Goal: Task Accomplishment & Management: Use online tool/utility

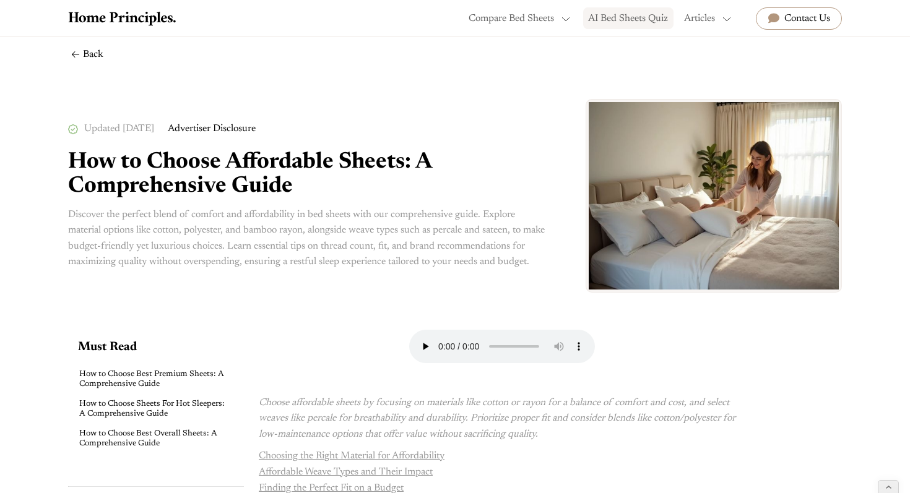
click at [633, 20] on link "AI Bed Sheets Quiz" at bounding box center [628, 18] width 90 height 22
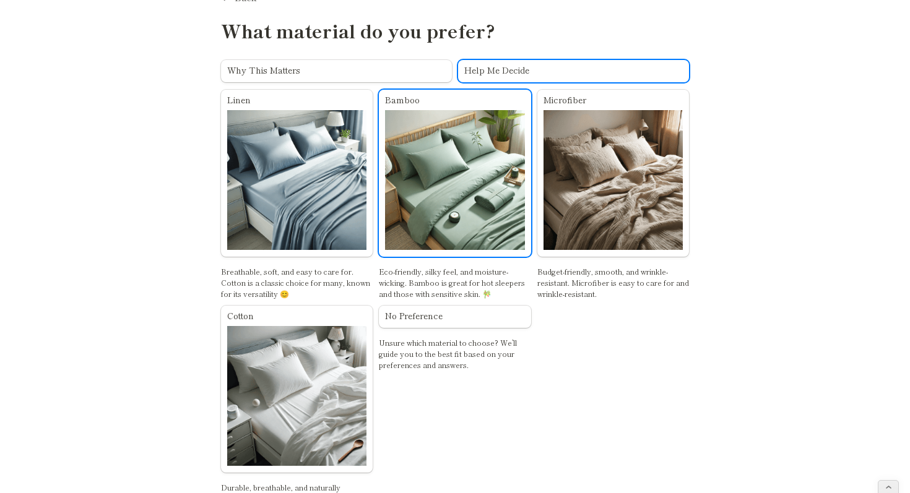
scroll to position [79, 0]
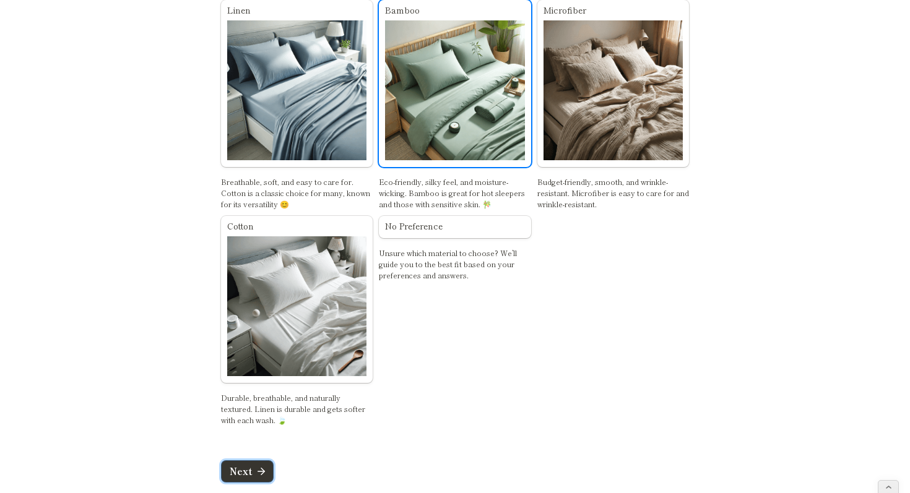
click at [252, 465] on button "Next" at bounding box center [247, 472] width 53 height 22
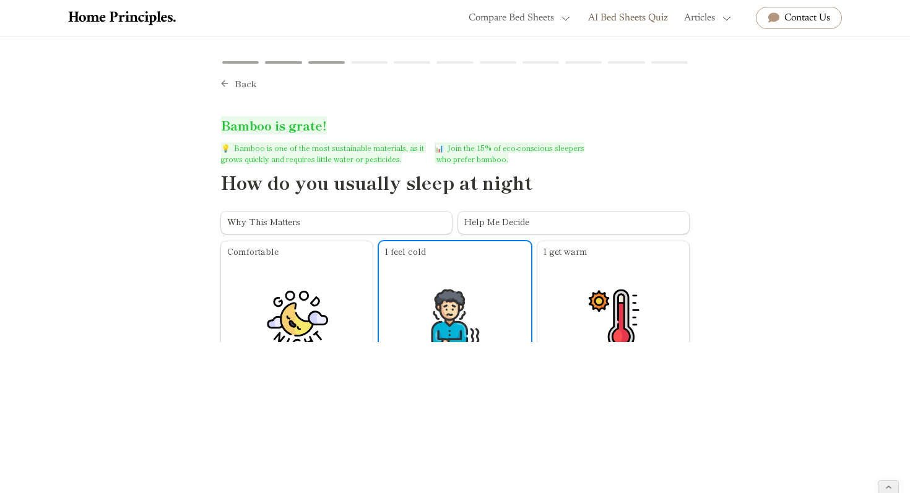
scroll to position [1, 0]
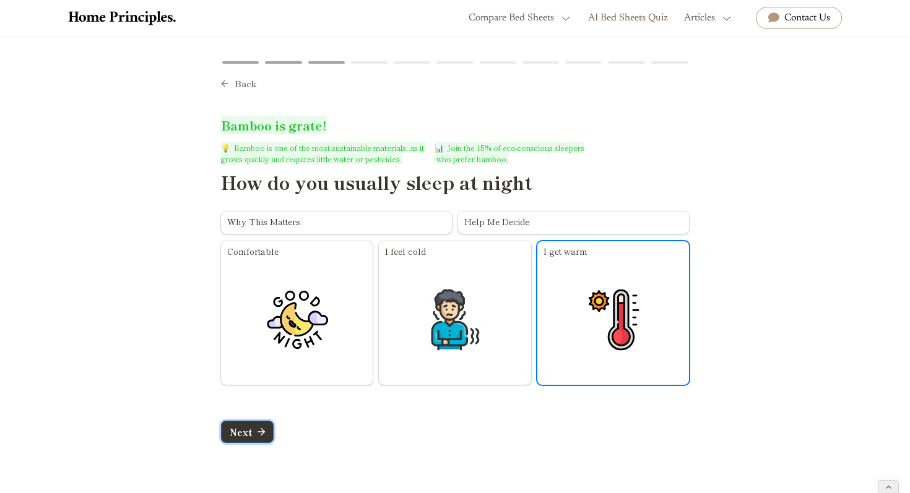
click at [249, 434] on span "Next" at bounding box center [241, 432] width 22 height 9
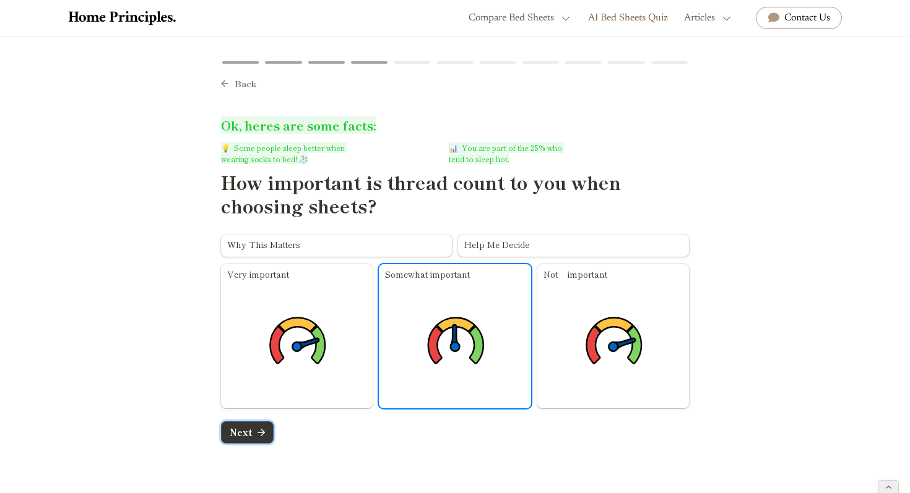
click at [251, 434] on button "Next" at bounding box center [247, 433] width 53 height 22
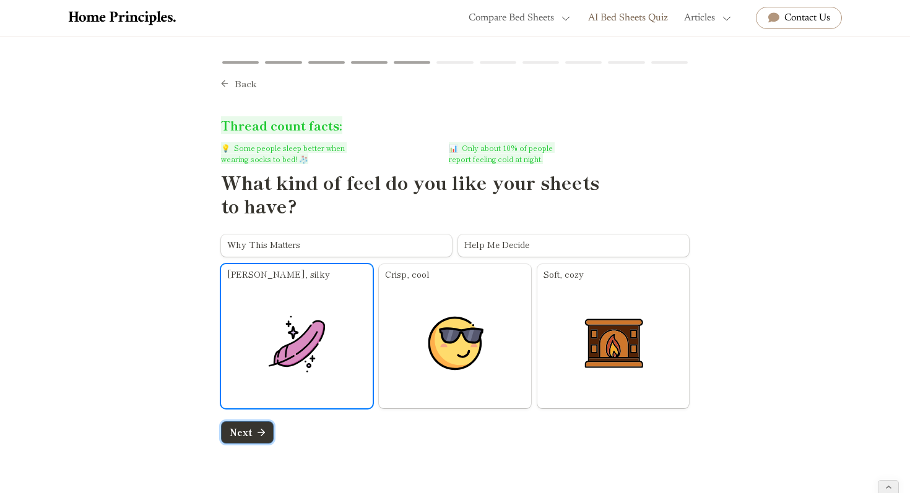
scroll to position [0, 0]
click at [256, 432] on icon "submit" at bounding box center [261, 433] width 11 height 11
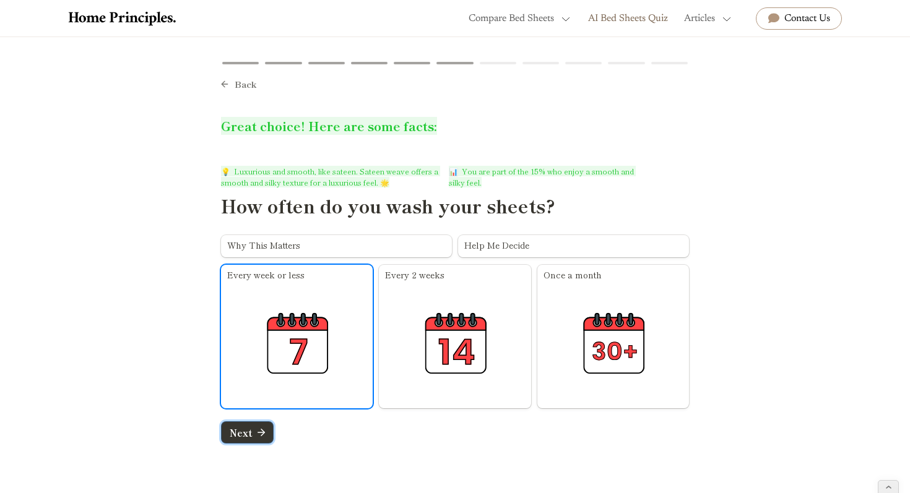
click at [246, 431] on span "Next" at bounding box center [241, 432] width 22 height 9
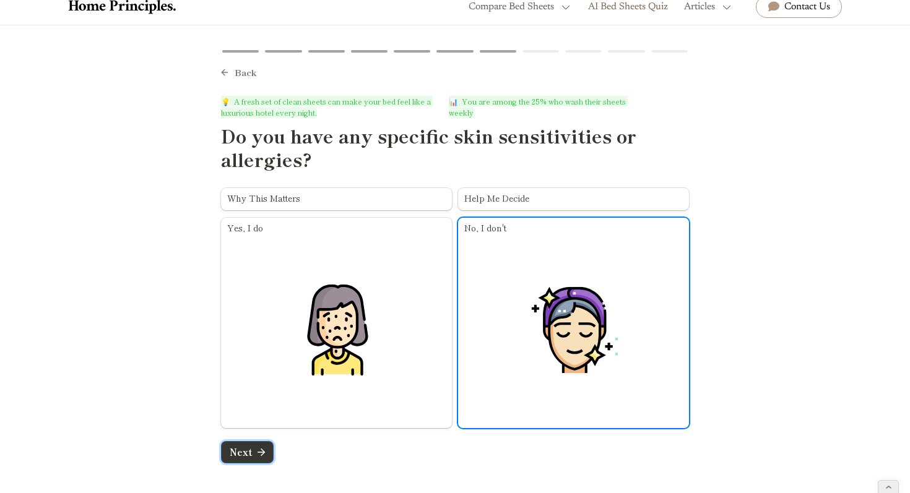
scroll to position [14, 0]
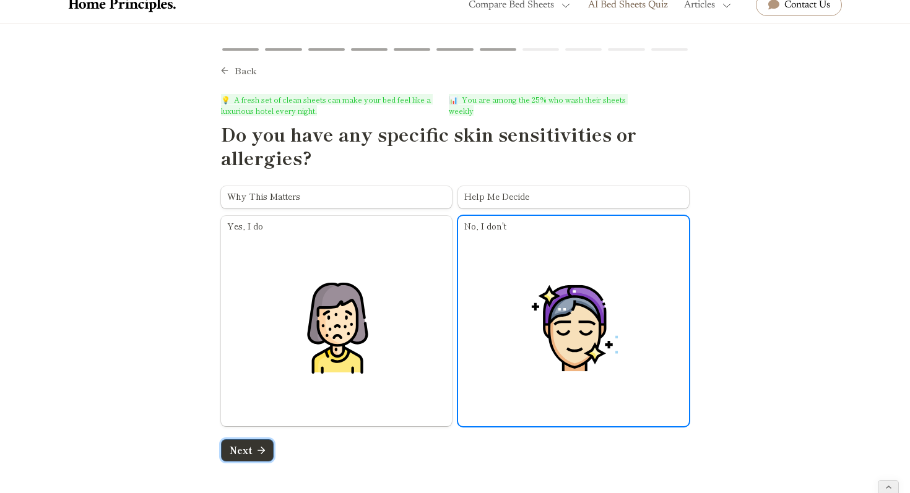
click at [244, 446] on span "Next" at bounding box center [241, 450] width 22 height 9
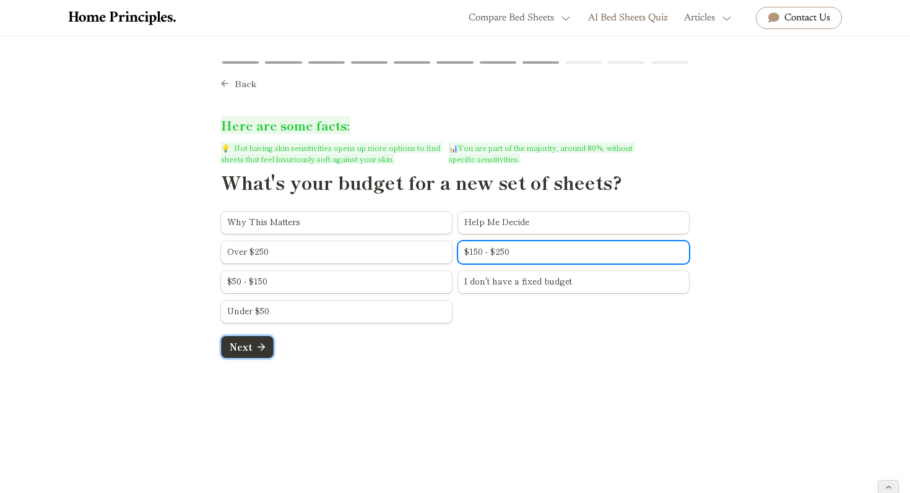
scroll to position [1, 0]
click at [248, 343] on span "Next" at bounding box center [241, 346] width 22 height 9
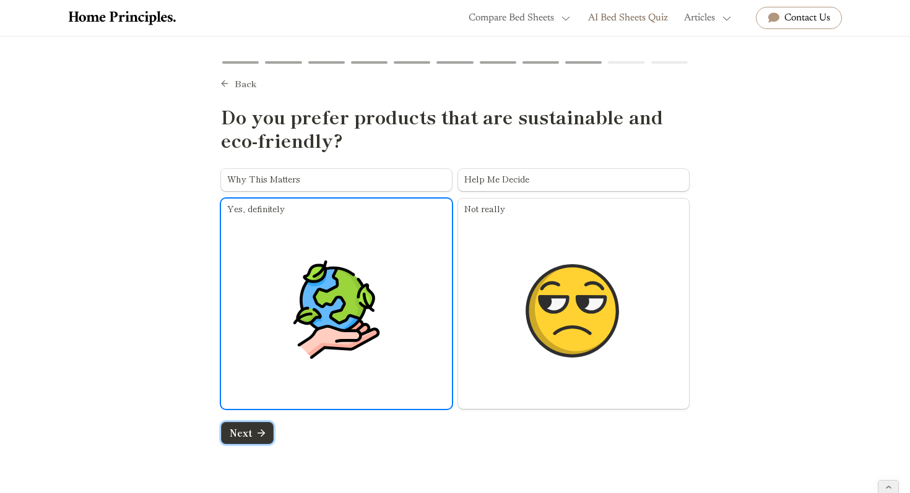
click at [251, 436] on span "Next" at bounding box center [241, 432] width 22 height 9
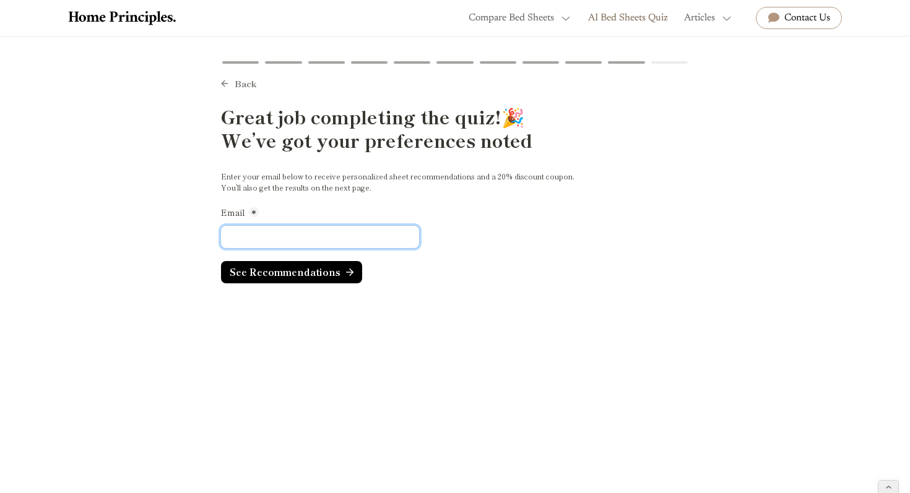
click at [249, 249] on div at bounding box center [455, 240] width 468 height 30
